Goal: Task Accomplishment & Management: Use online tool/utility

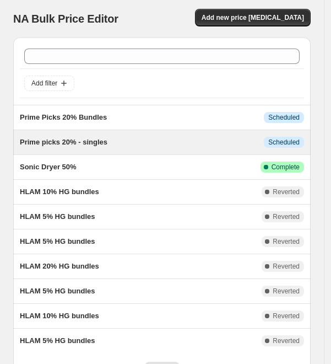
click at [136, 135] on div "Prime picks 20% - singles This job is scheduled to start on October 5, 2025. Th…" at bounding box center [161, 142] width 297 height 24
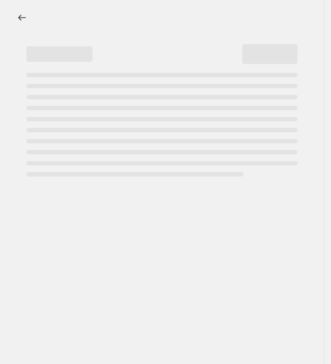
select select "percentage"
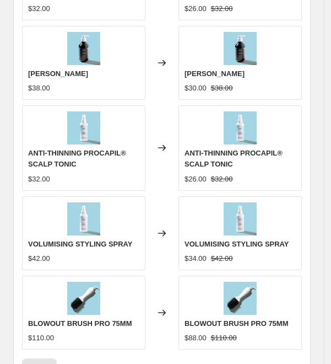
scroll to position [1109, 0]
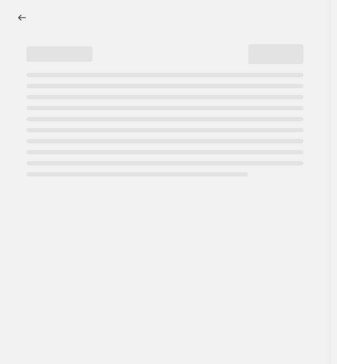
select select "percentage"
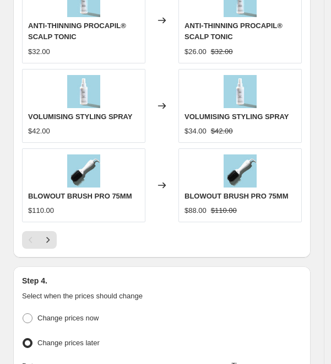
scroll to position [1235, 0]
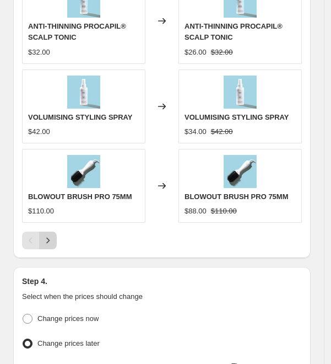
click at [47, 246] on icon "Next" at bounding box center [47, 240] width 11 height 11
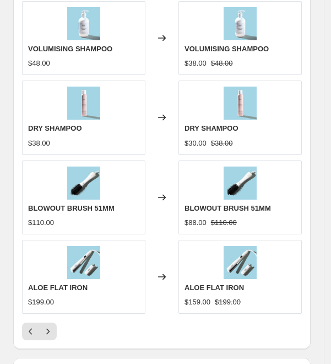
scroll to position [1114, 0]
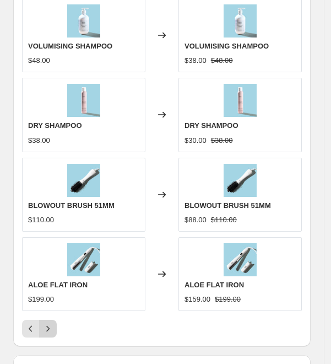
click at [55, 334] on button "Next" at bounding box center [48, 328] width 18 height 18
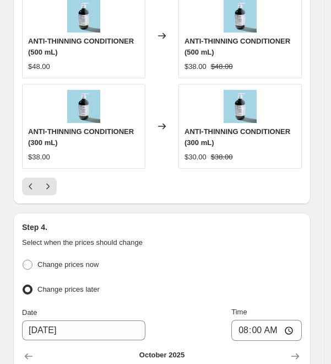
scroll to position [1303, 0]
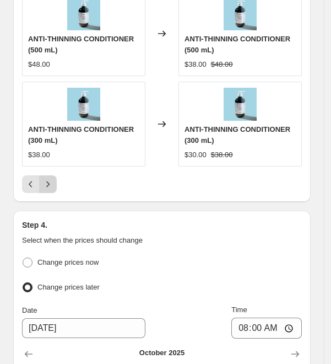
click at [50, 181] on icon "Next" at bounding box center [47, 183] width 11 height 11
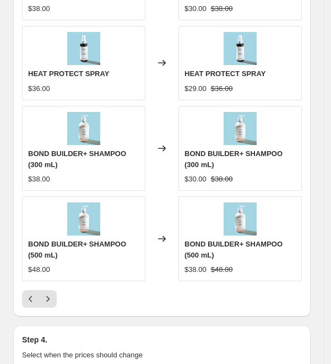
scroll to position [1200, 0]
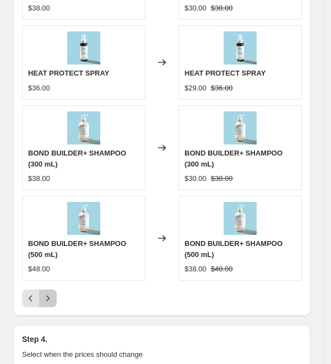
click at [47, 307] on button "Next" at bounding box center [48, 298] width 18 height 18
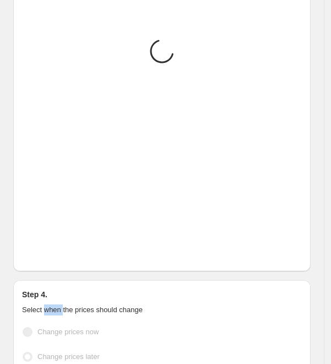
click at [47, 312] on p "Select when the prices should change" at bounding box center [162, 309] width 280 height 11
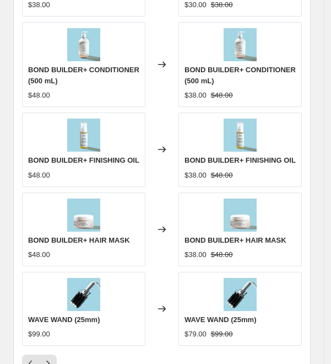
scroll to position [1111, 0]
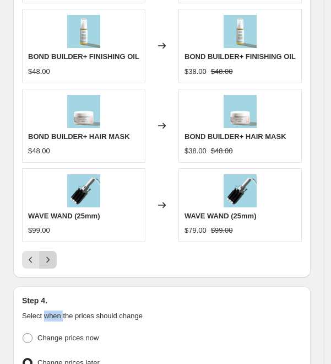
click at [46, 265] on icon "Next" at bounding box center [47, 259] width 11 height 11
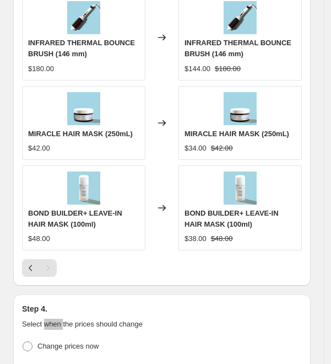
scroll to position [1210, 0]
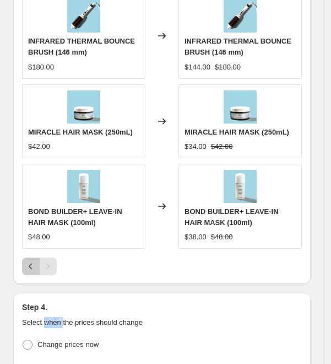
click at [28, 272] on icon "Previous" at bounding box center [30, 266] width 11 height 11
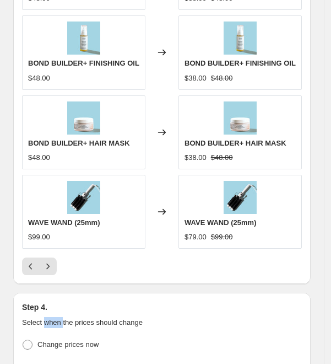
scroll to position [1221, 0]
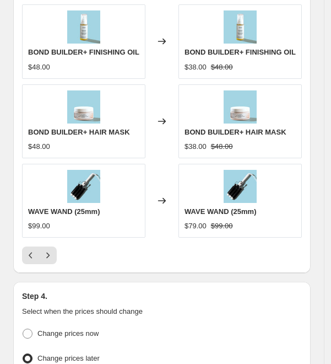
click at [194, 261] on div at bounding box center [162, 255] width 280 height 18
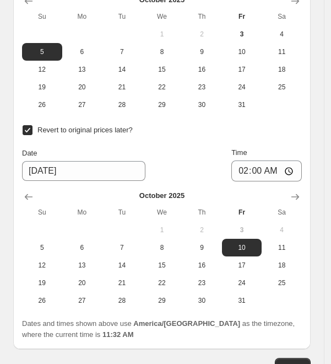
scroll to position [1645, 0]
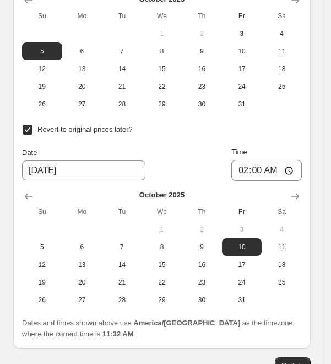
click at [106, 229] on td at bounding box center [122, 229] width 40 height 18
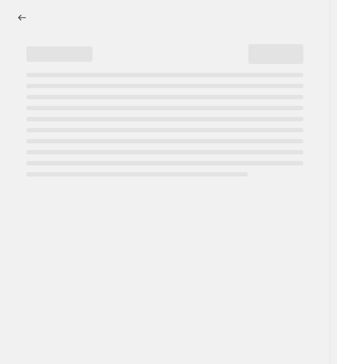
select select "percentage"
